Goal: Check status: Check status

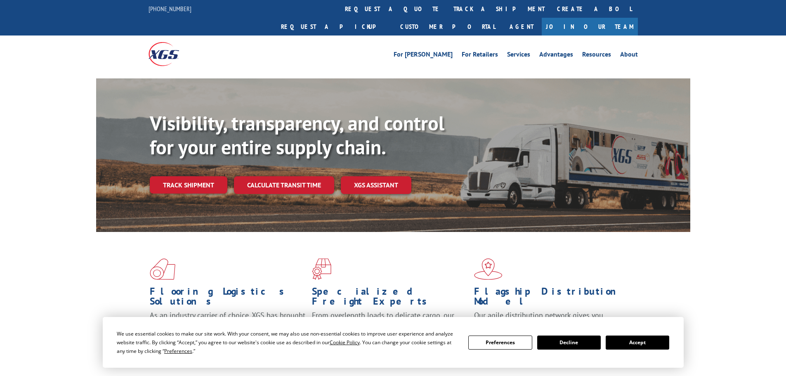
click at [638, 343] on button "Accept" at bounding box center [638, 343] width 64 height 14
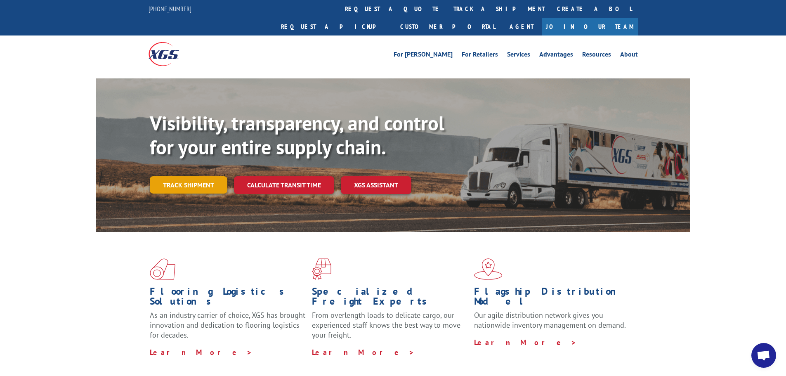
click at [196, 176] on link "Track shipment" at bounding box center [189, 184] width 78 height 17
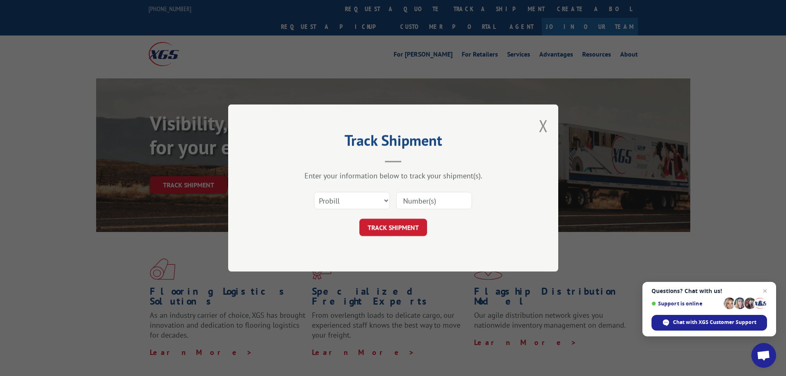
click at [412, 203] on input at bounding box center [434, 200] width 76 height 17
paste input "17233327"
type input "17233327"
click at [382, 225] on button "TRACK SHIPMENT" at bounding box center [393, 227] width 68 height 17
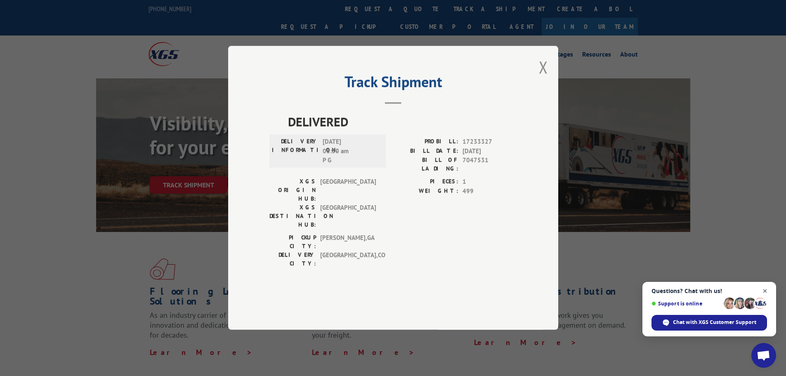
click at [766, 290] on span "Close chat" at bounding box center [765, 291] width 10 height 10
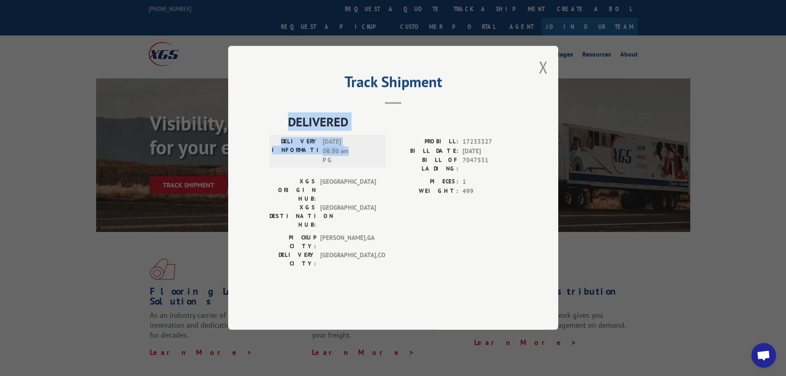
drag, startPoint x: 288, startPoint y: 142, endPoint x: 372, endPoint y: 173, distance: 89.9
click at [372, 173] on div "DELIVERED DELIVERY INFORMATION: [DATE] 06:30 am P G PROBILL: 17233327 BILL DATE…" at bounding box center [394, 193] width 248 height 160
copy div "DELIVERED DELIVERY INFORMATION: [DATE] 06:30 am"
click at [511, 92] on h2 "Track Shipment" at bounding box center [394, 84] width 248 height 16
click at [543, 78] on button "Close modal" at bounding box center [543, 67] width 9 height 22
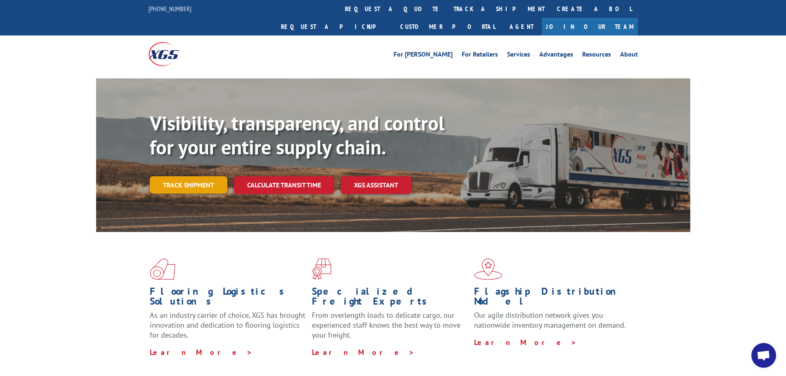
click at [205, 176] on link "Track shipment" at bounding box center [189, 184] width 78 height 17
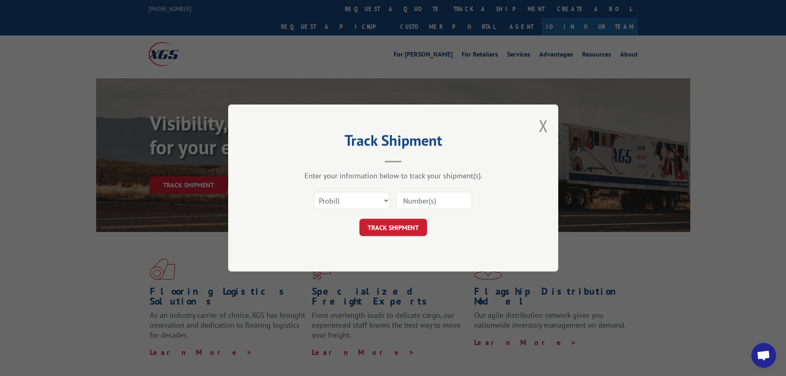
click at [418, 204] on input at bounding box center [434, 200] width 76 height 17
paste input "535219"
type input "535219"
click at [403, 228] on button "TRACK SHIPMENT" at bounding box center [393, 227] width 68 height 17
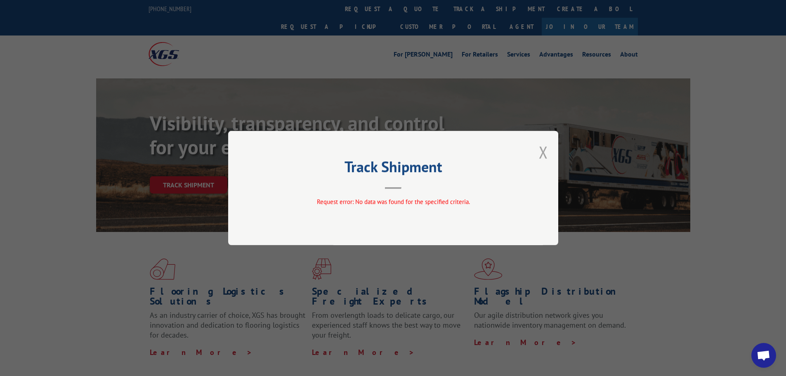
click at [544, 152] on button "Close modal" at bounding box center [543, 152] width 9 height 22
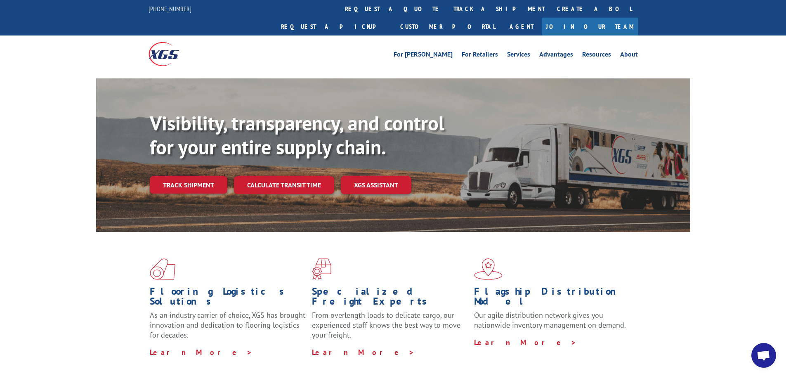
click at [194, 176] on link "Track shipment" at bounding box center [189, 184] width 78 height 17
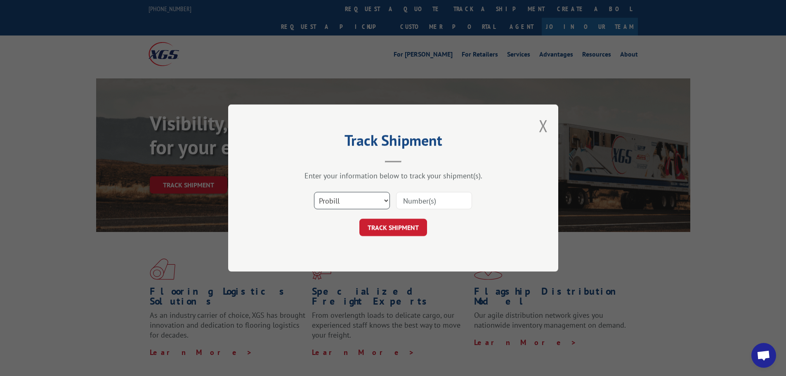
click at [375, 199] on select "Select category... Probill BOL PO" at bounding box center [352, 200] width 76 height 17
select select "bol"
click at [314, 192] on select "Select category... Probill BOL PO" at bounding box center [352, 200] width 76 height 17
click at [457, 200] on input at bounding box center [434, 200] width 76 height 17
paste input "5530786"
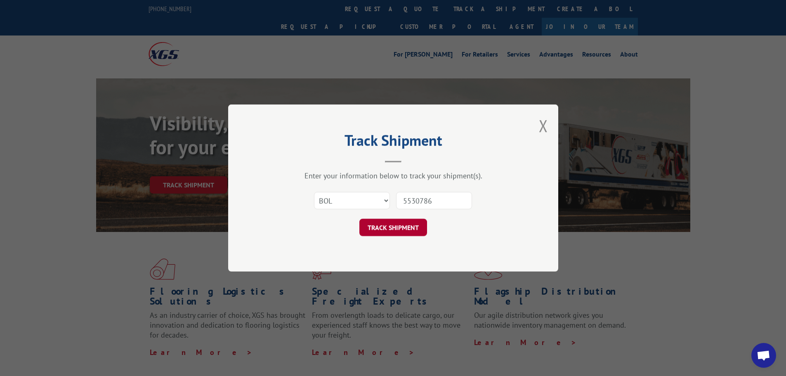
type input "5530786"
click at [409, 228] on button "TRACK SHIPMENT" at bounding box center [393, 227] width 68 height 17
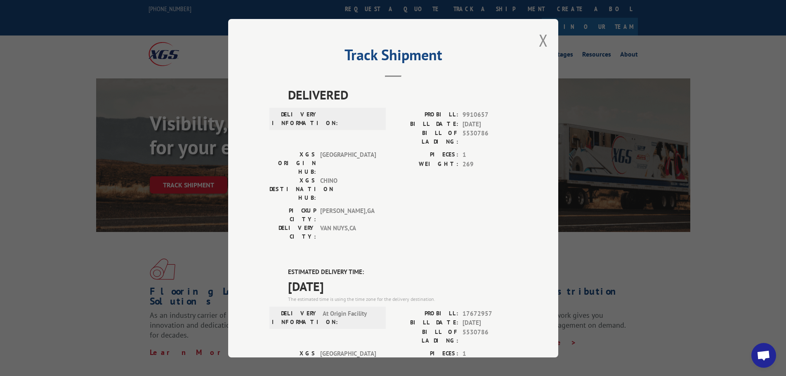
drag, startPoint x: 283, startPoint y: 219, endPoint x: 367, endPoint y: 233, distance: 84.9
copy div "ESTIMATED DELIVERY TIME: [DATE]"
click at [539, 35] on button "Close modal" at bounding box center [543, 40] width 9 height 22
